Goal: Task Accomplishment & Management: Use online tool/utility

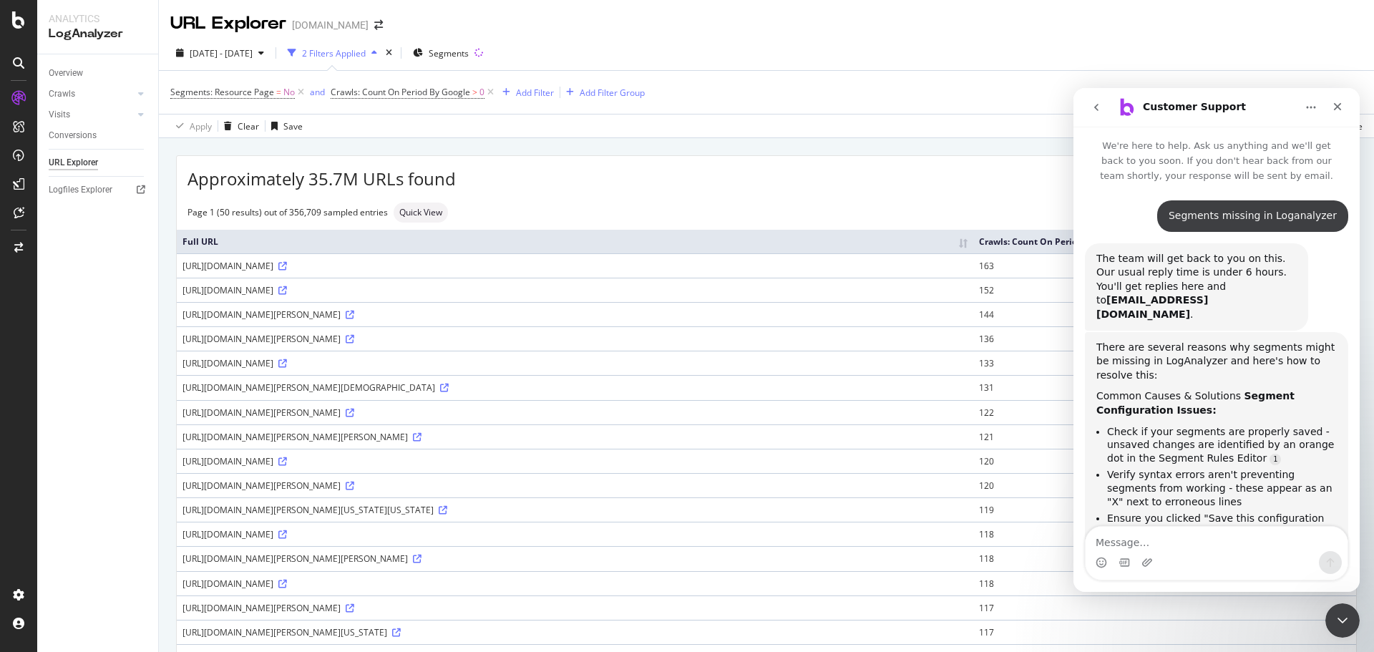
scroll to position [483, 0]
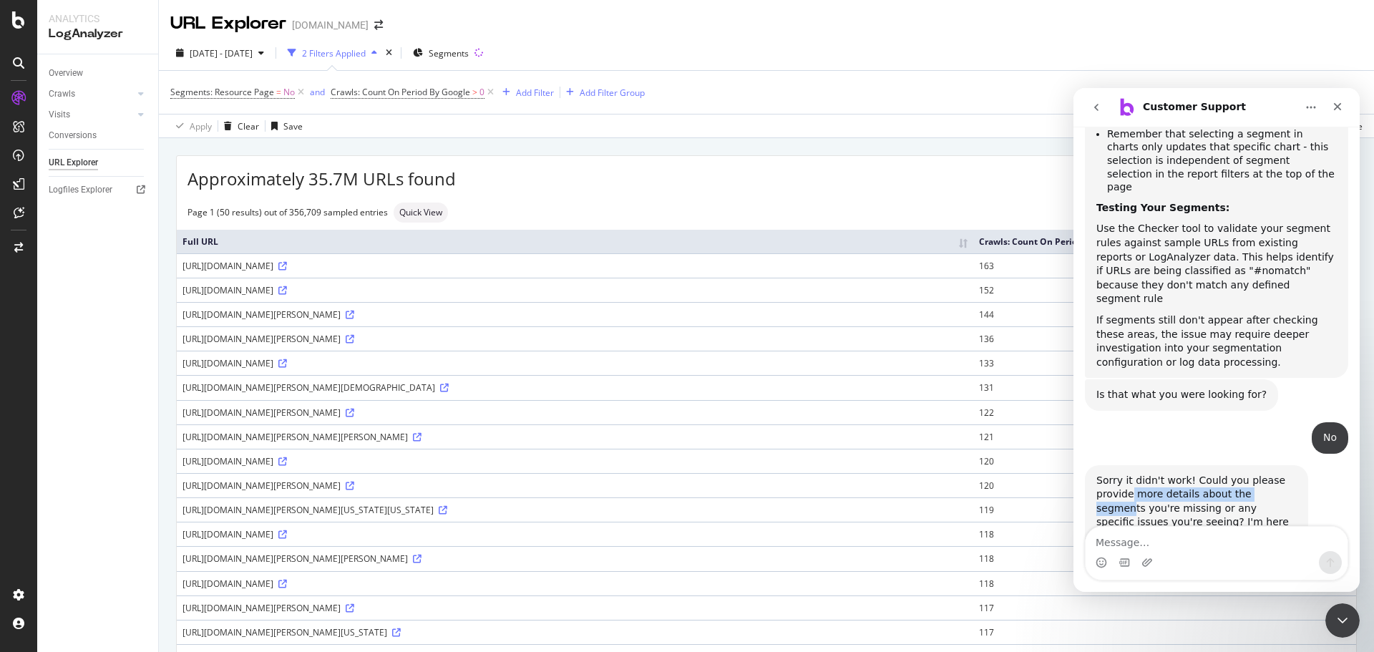
drag, startPoint x: 1132, startPoint y: 448, endPoint x: 1271, endPoint y: 455, distance: 139.7
click at [1271, 474] on div "Sorry it didn't work! Could you please provide more details about the segments …" at bounding box center [1197, 509] width 200 height 70
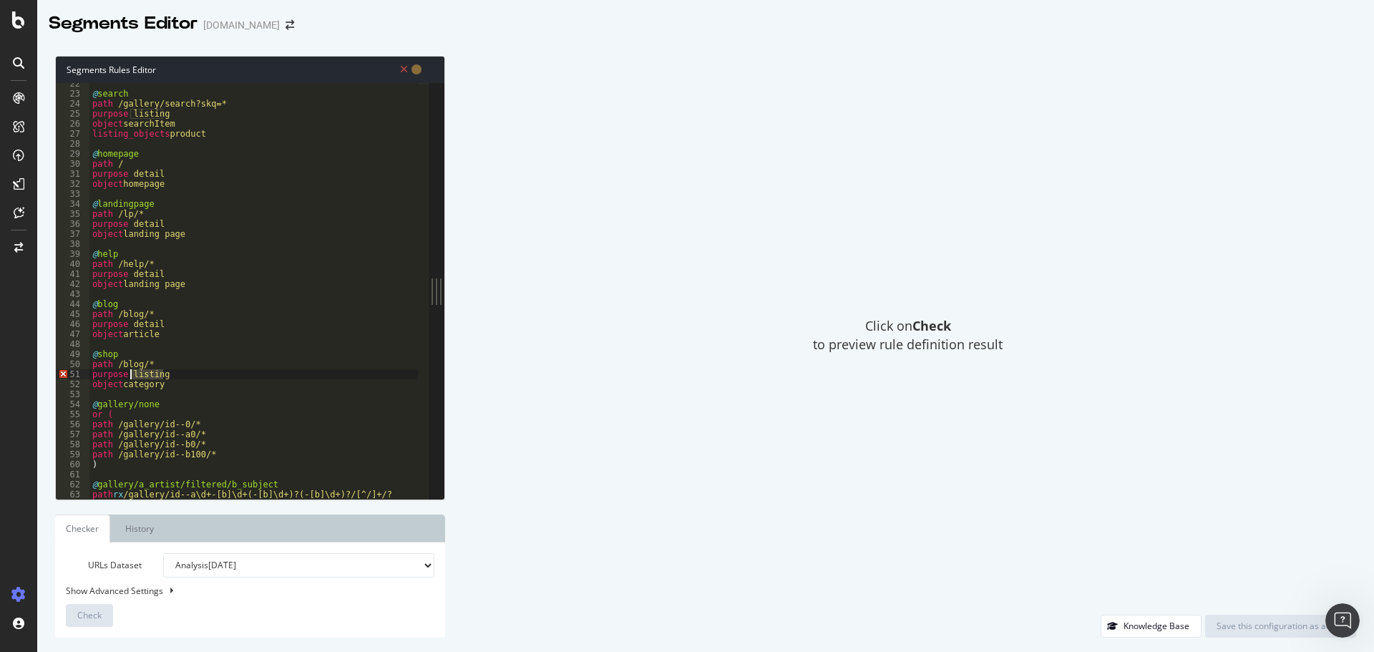
scroll to position [149, 0]
click at [168, 373] on div "@ search path /gallery/search?skq=* purpose listing object searchItem listing_o…" at bounding box center [253, 291] width 329 height 416
click at [166, 271] on div "@ search path /gallery/search?skq=* purpose listing object searchItem listing_o…" at bounding box center [491, 291] width 804 height 425
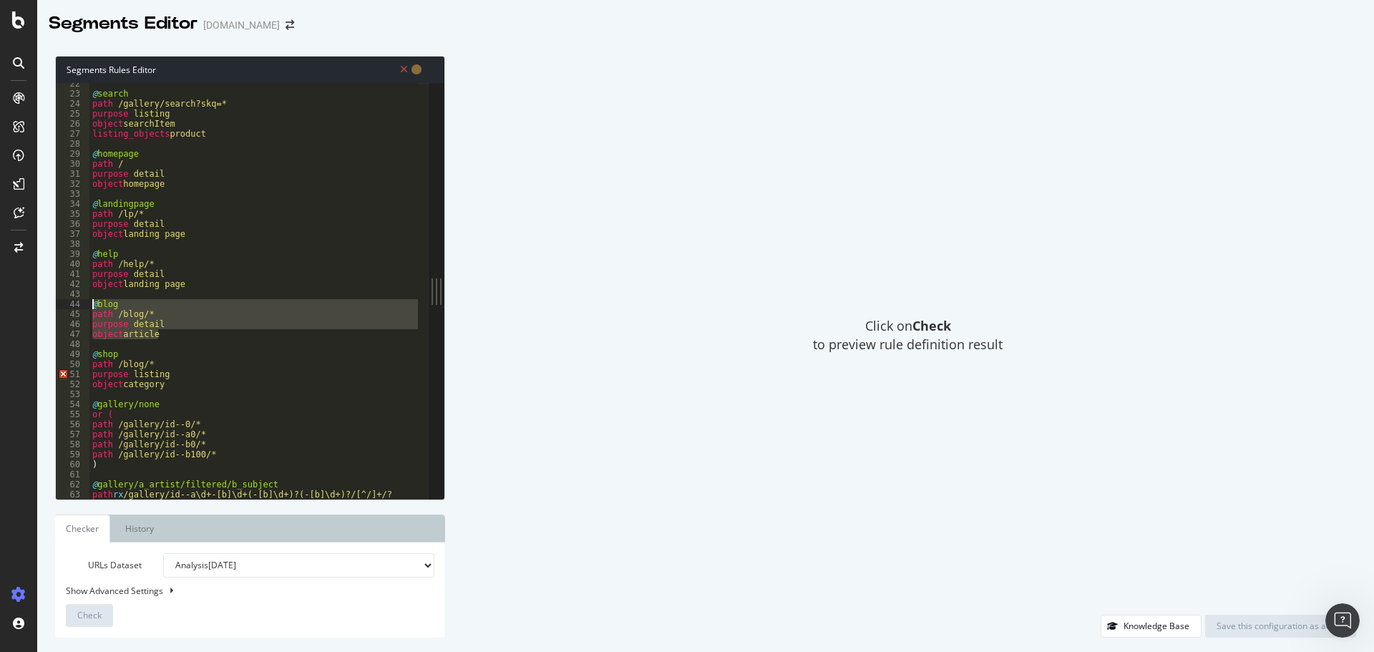
drag, startPoint x: 173, startPoint y: 333, endPoint x: 83, endPoint y: 304, distance: 94.2
click at [83, 304] on div "purpose detail 22 23 24 25 26 27 28 29 30 31 32 33 34 35 36 37 38 39 40 41 42 4…" at bounding box center [242, 291] width 373 height 416
paste textarea "object BlogPosting"
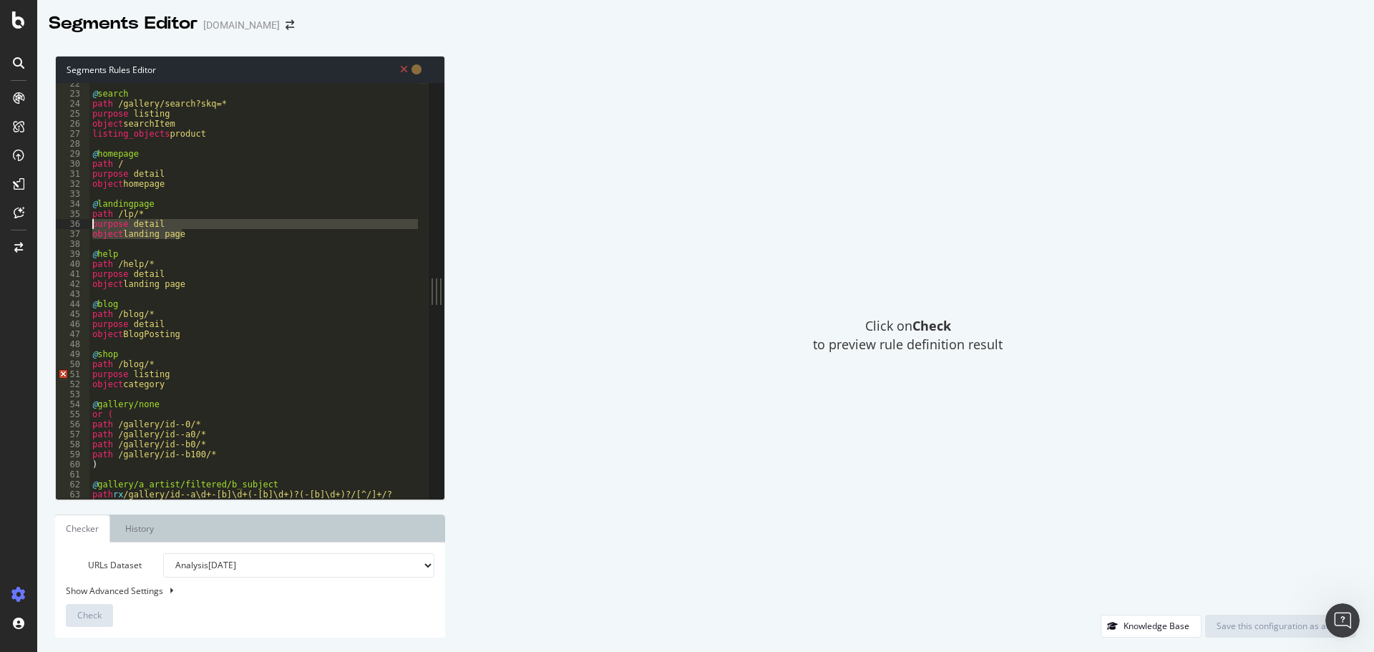
drag, startPoint x: 190, startPoint y: 234, endPoint x: 58, endPoint y: 224, distance: 132.8
click at [58, 224] on div "object BlogPosting 22 23 24 25 26 27 28 29 30 31 32 33 34 35 36 37 38 39 40 41 …" at bounding box center [242, 291] width 373 height 416
drag, startPoint x: 178, startPoint y: 387, endPoint x: 67, endPoint y: 374, distance: 111.8
click at [67, 374] on div "purpose detail object landing page 22 23 24 25 26 27 28 29 30 31 32 33 34 35 36…" at bounding box center [242, 291] width 373 height 416
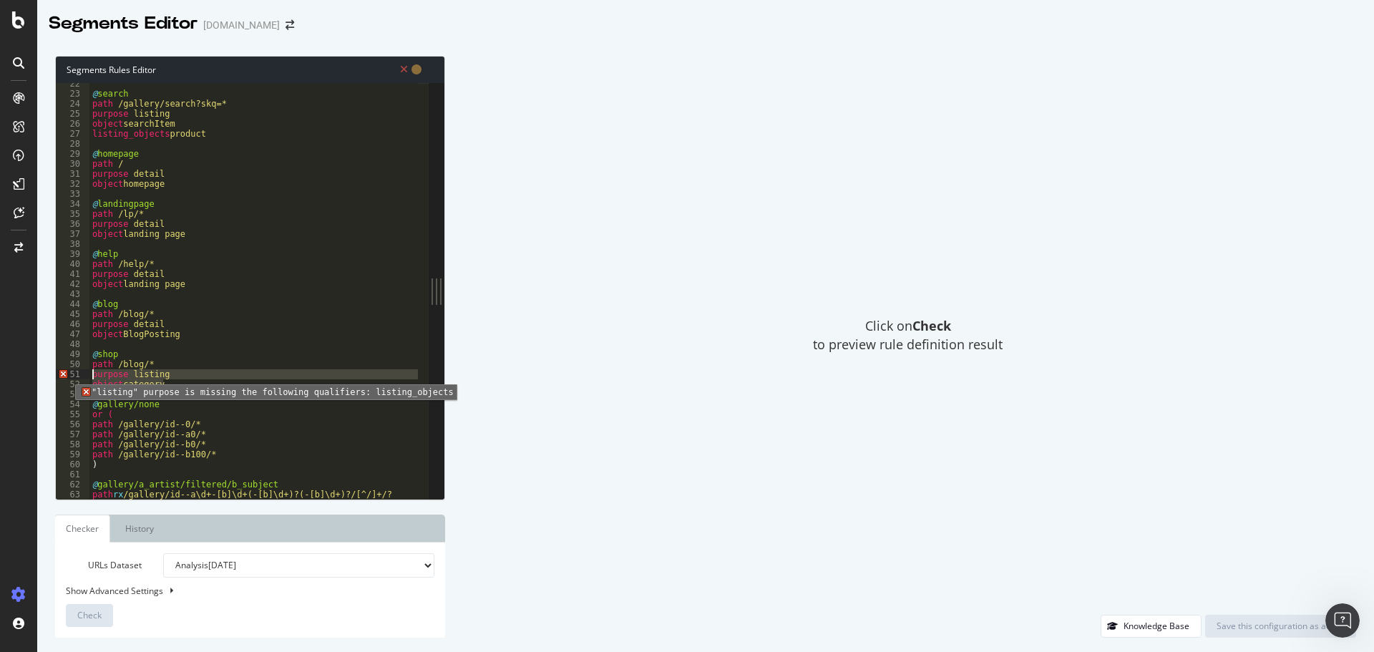
paste textarea "object landing page"
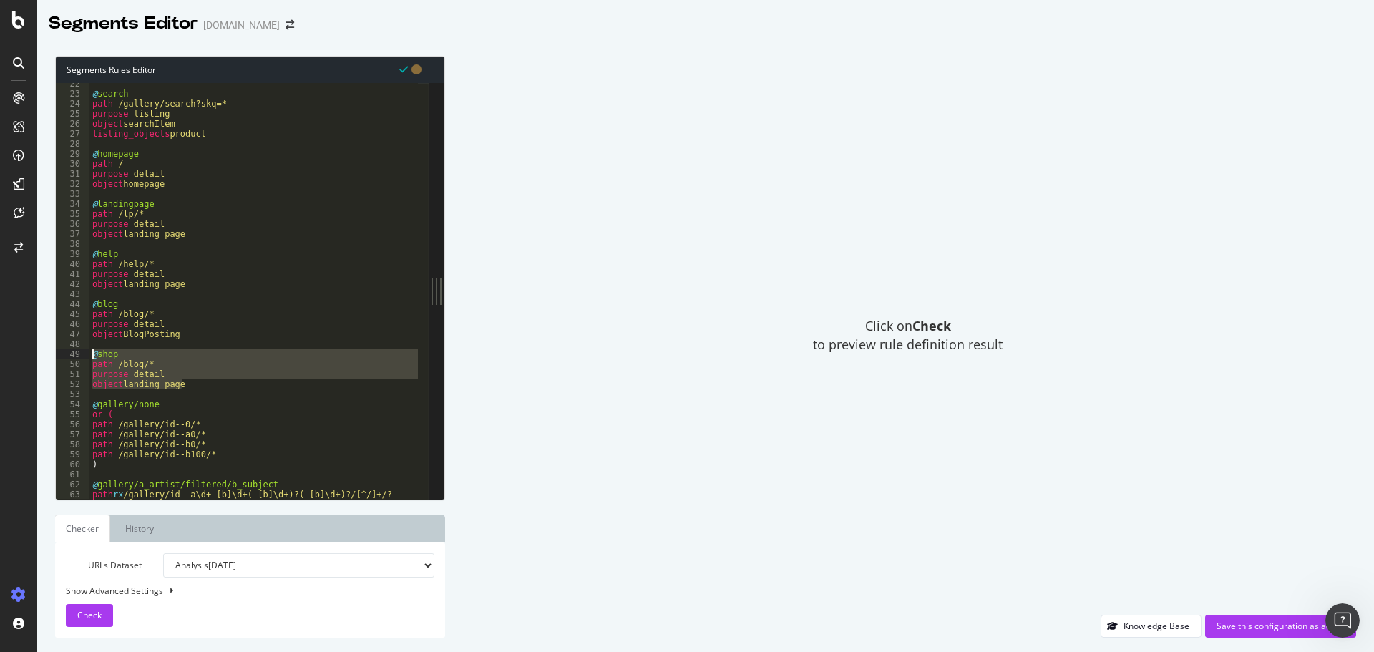
drag, startPoint x: 196, startPoint y: 384, endPoint x: 84, endPoint y: 353, distance: 116.0
click at [84, 353] on div "object landing page 22 23 24 25 26 27 28 29 30 31 32 33 34 35 36 37 38 39 40 41…" at bounding box center [242, 291] width 373 height 416
click at [221, 384] on div "@ search path /gallery/search?skq=* purpose listing object searchItem listing_o…" at bounding box center [253, 291] width 329 height 416
type textarea "object landing page"
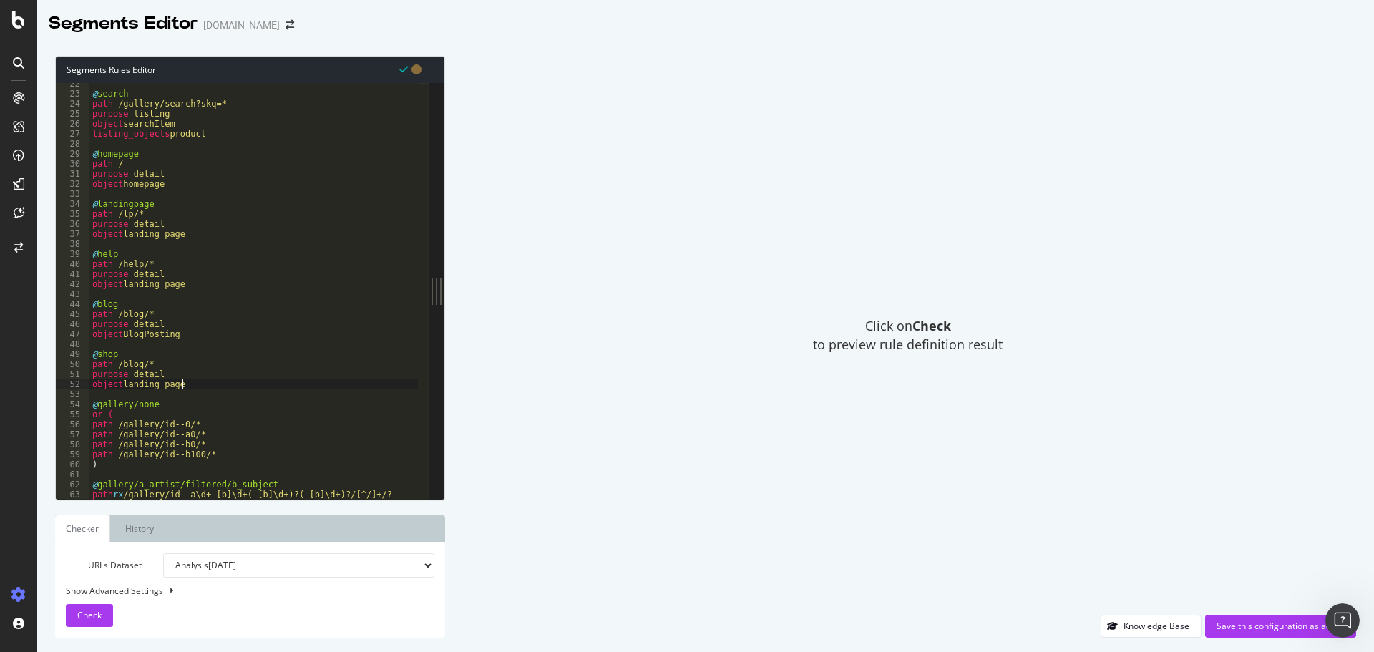
scroll to position [0, 0]
paste textarea "object landing page"
drag, startPoint x: 120, startPoint y: 414, endPoint x: 137, endPoint y: 412, distance: 16.7
click at [140, 415] on div "@ search path /gallery/search?skq=* purpose listing object searchItem listing_o…" at bounding box center [491, 291] width 804 height 425
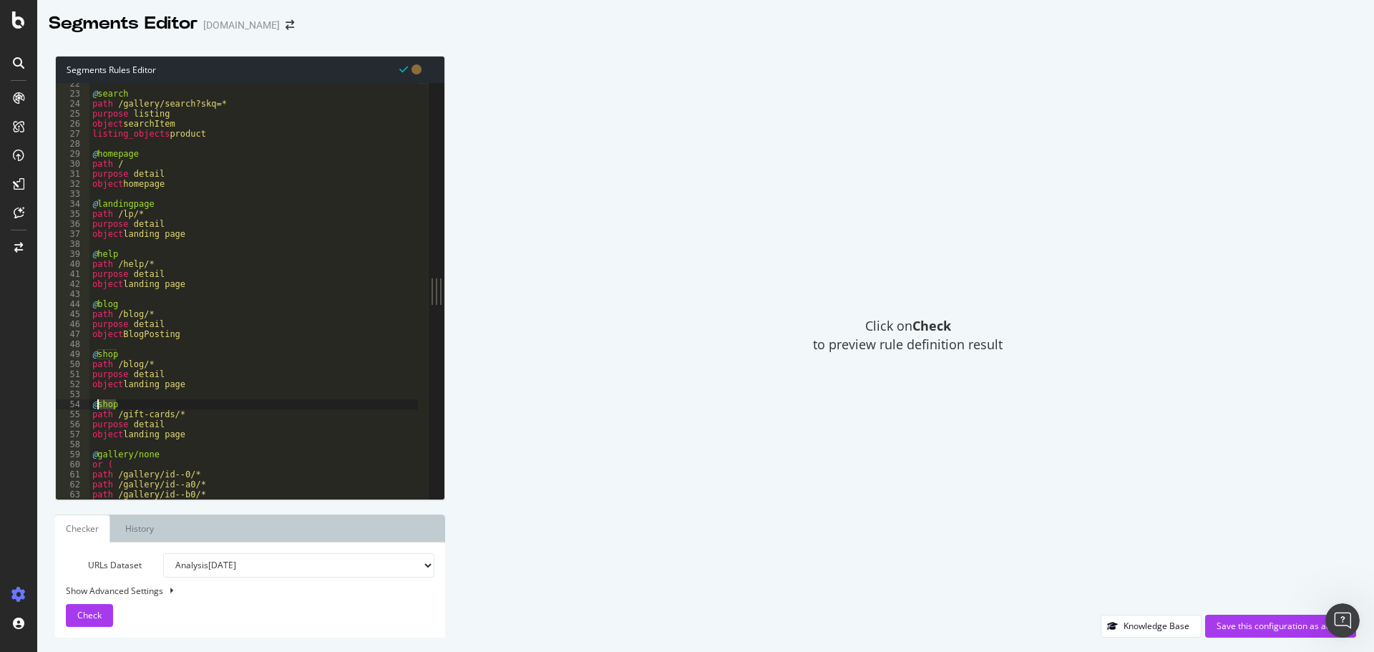
drag, startPoint x: 120, startPoint y: 405, endPoint x: 99, endPoint y: 403, distance: 21.6
click at [99, 403] on div "@ search path /gallery/search?skq=* purpose listing object searchItem listing_o…" at bounding box center [491, 291] width 804 height 425
type textarea "@giftcards"
click at [1248, 631] on div "Save this configuration as active" at bounding box center [1281, 626] width 128 height 12
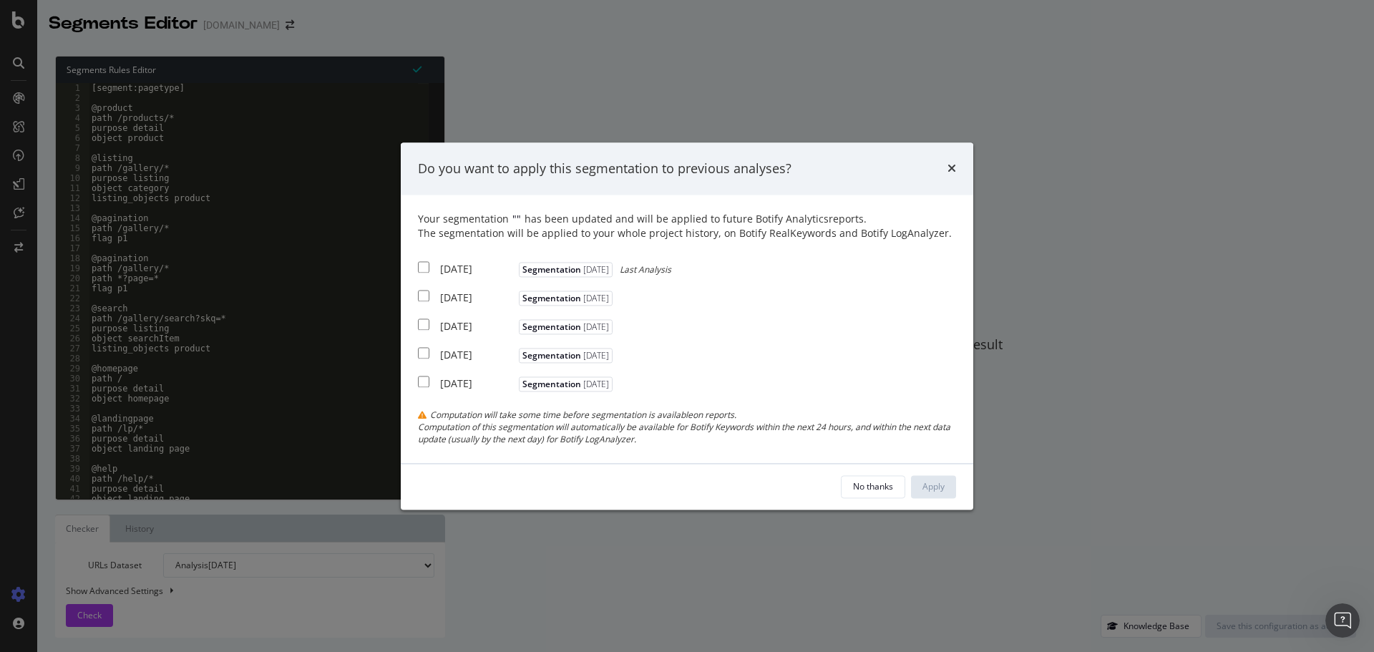
click at [424, 263] on input "modal" at bounding box center [423, 267] width 11 height 11
checkbox input "true"
click at [423, 293] on input "modal" at bounding box center [423, 296] width 11 height 11
checkbox input "true"
click at [425, 324] on input "modal" at bounding box center [423, 324] width 11 height 11
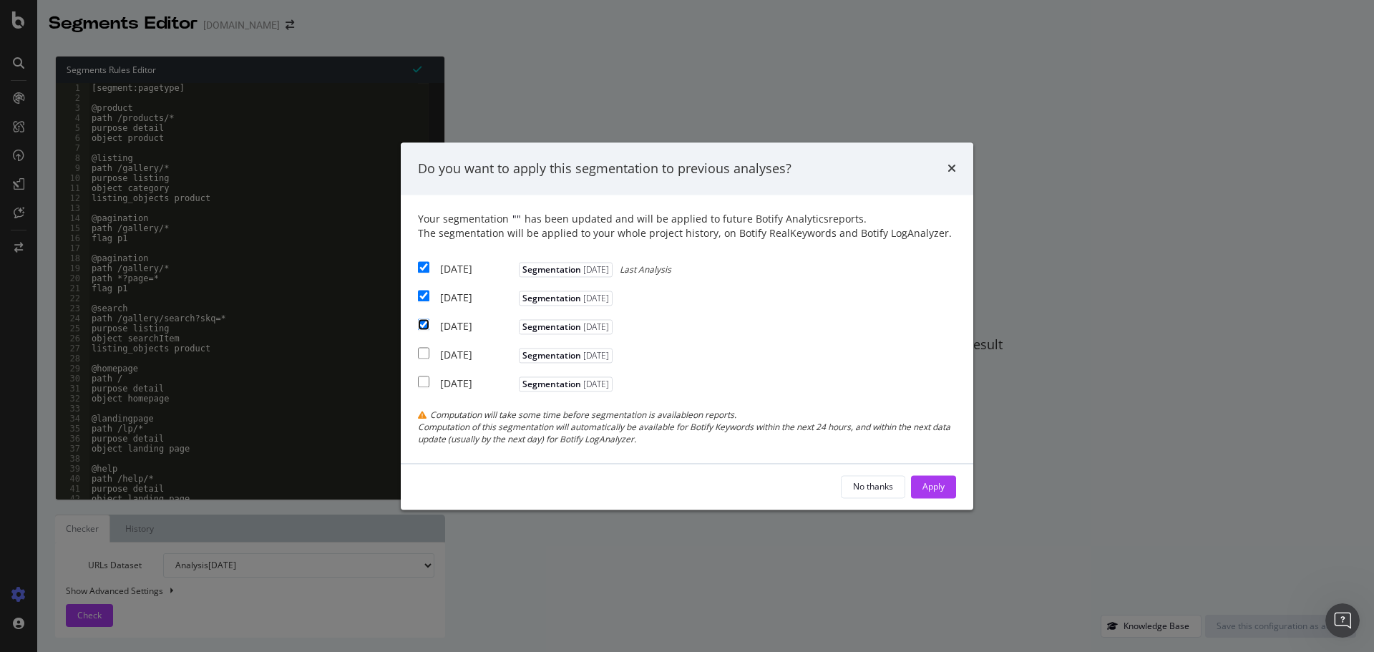
checkbox input "true"
click at [947, 486] on button "Apply" at bounding box center [933, 486] width 45 height 23
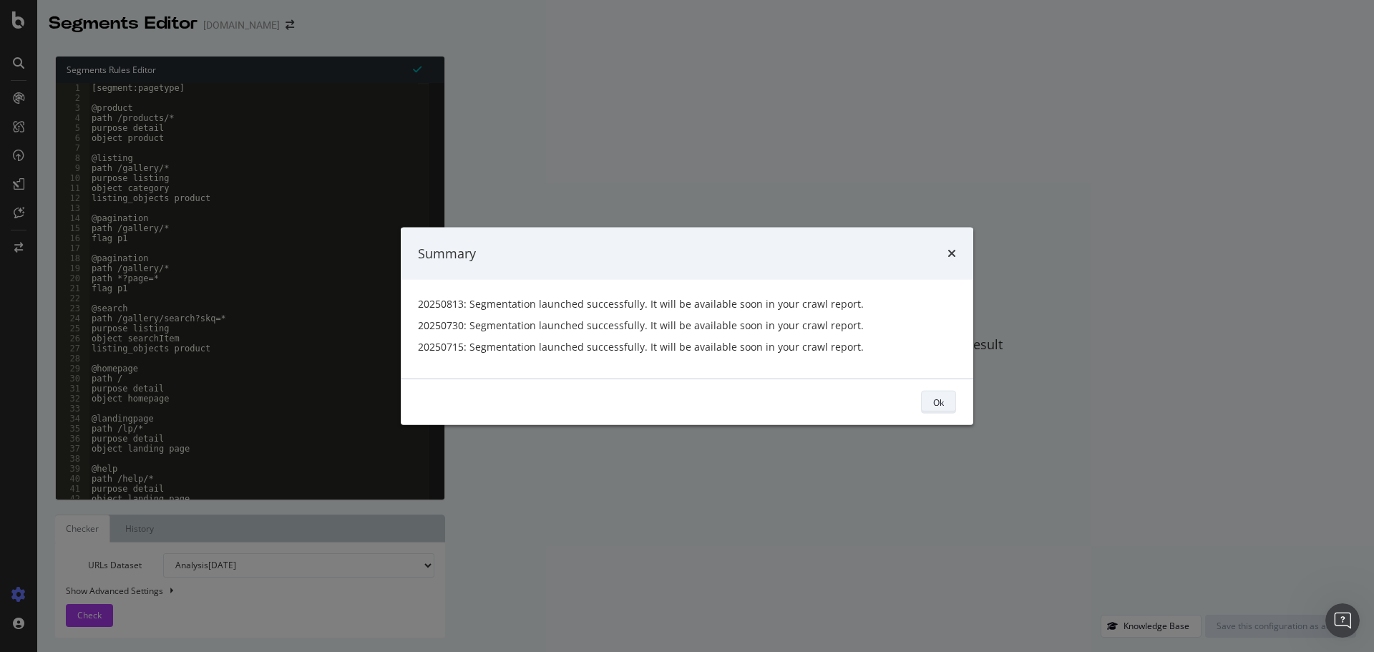
click at [941, 399] on div "Ok" at bounding box center [938, 402] width 11 height 12
